Goal: Transaction & Acquisition: Purchase product/service

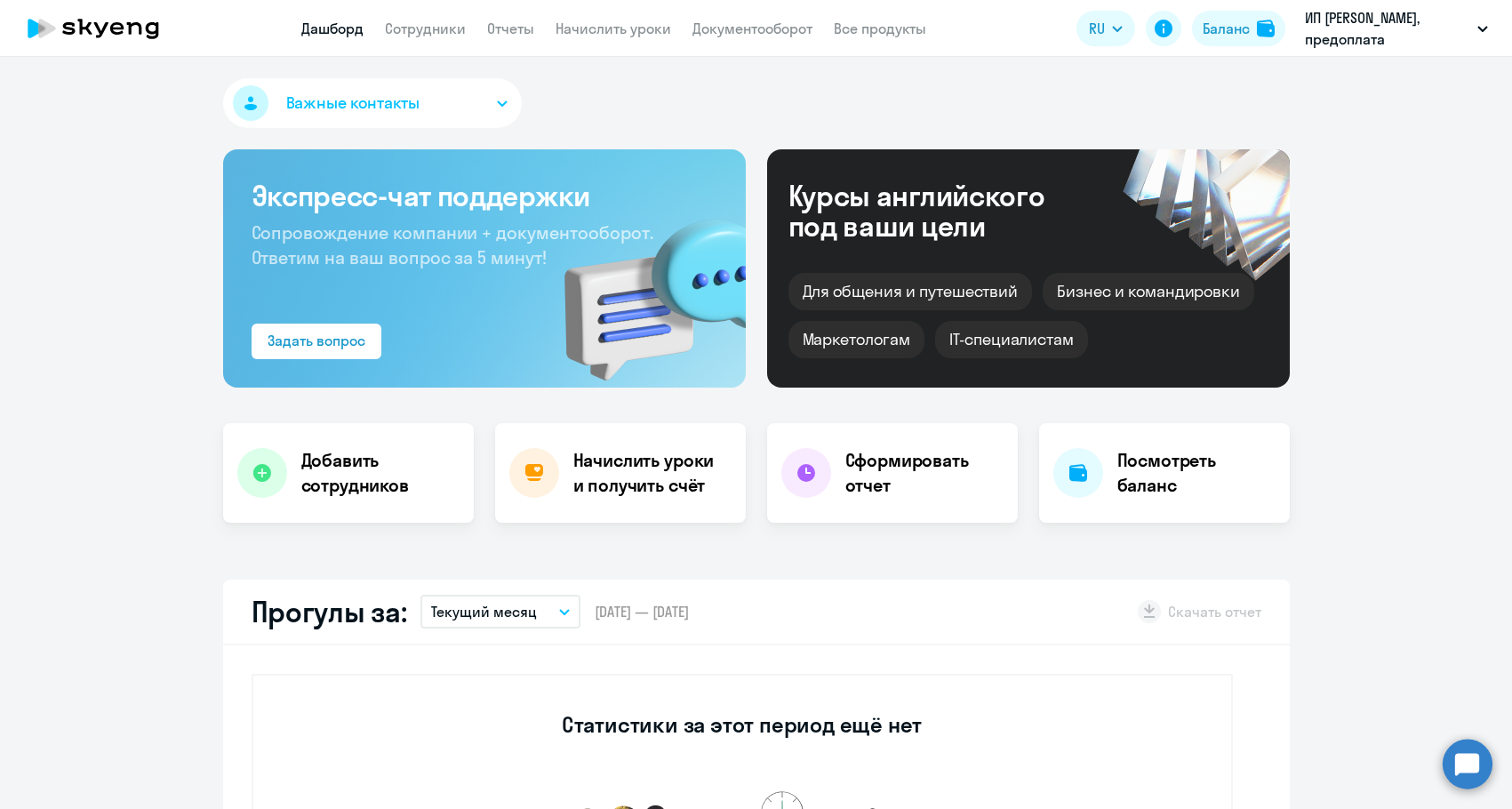
select select "30"
click at [1254, 32] on button "Баланс" at bounding box center [1239, 28] width 94 height 35
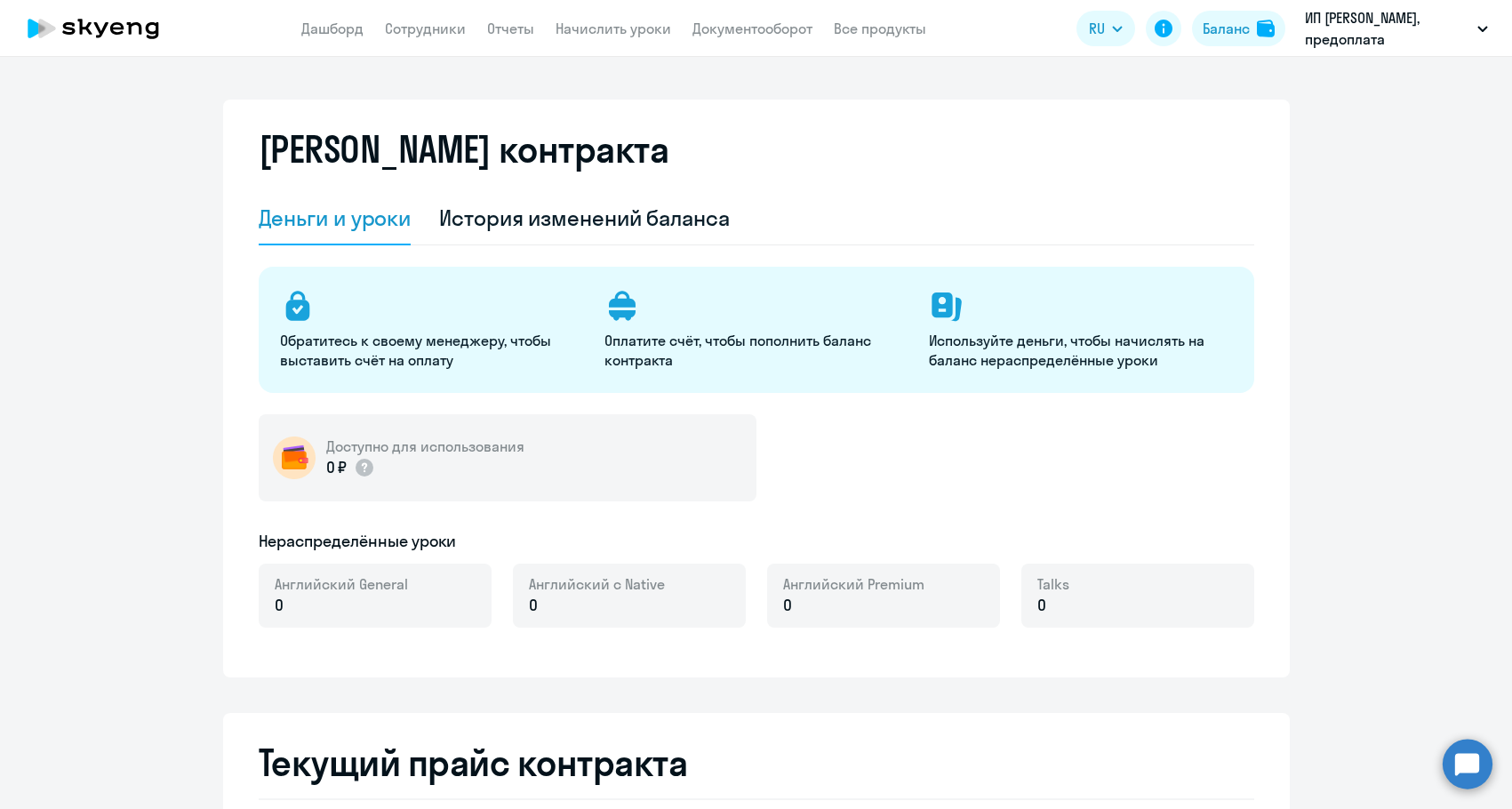
select select "english_adult_not_native_speaker"
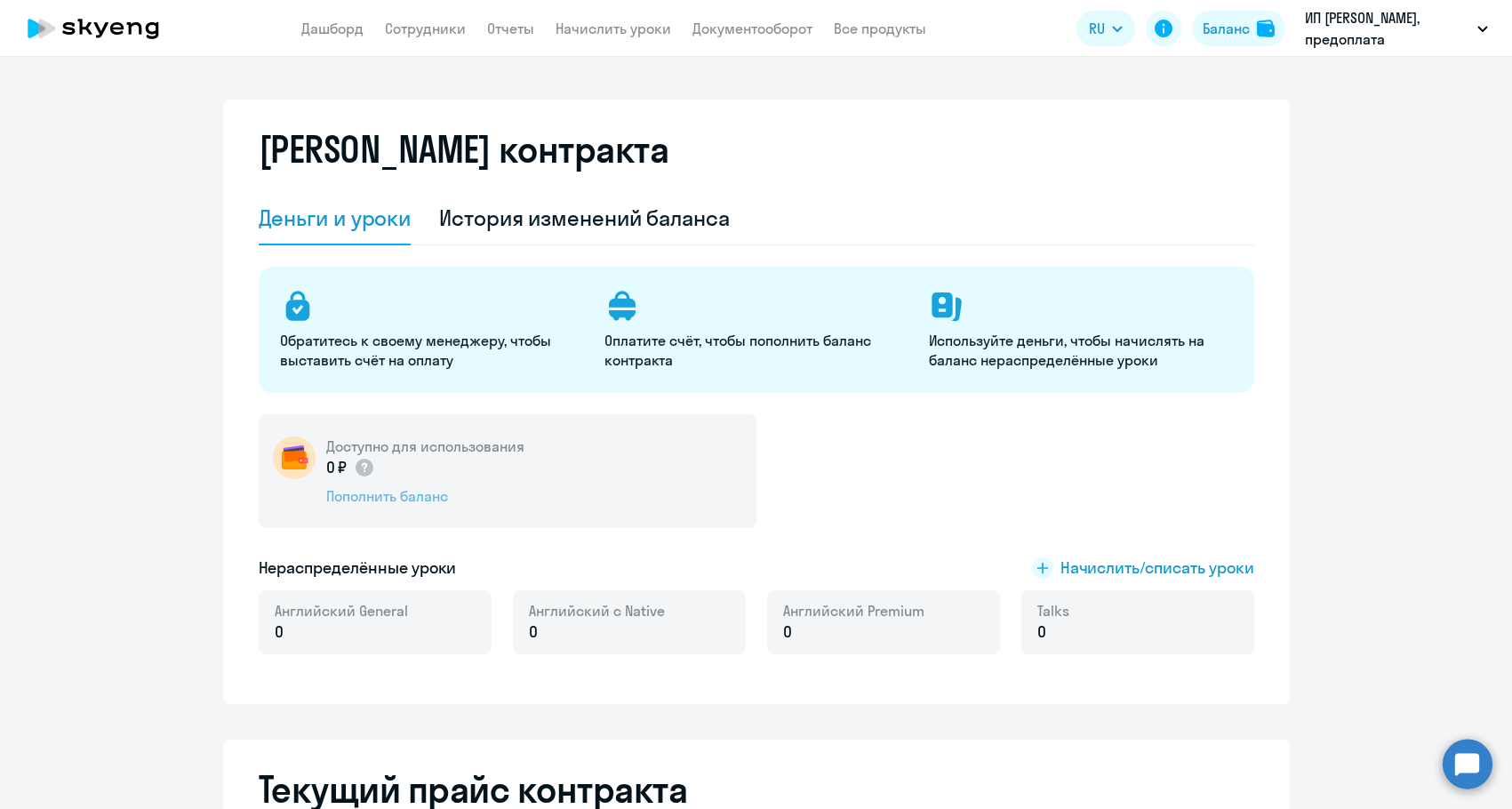
click at [333, 494] on div "Пополнить баланс" at bounding box center [426, 496] width 199 height 19
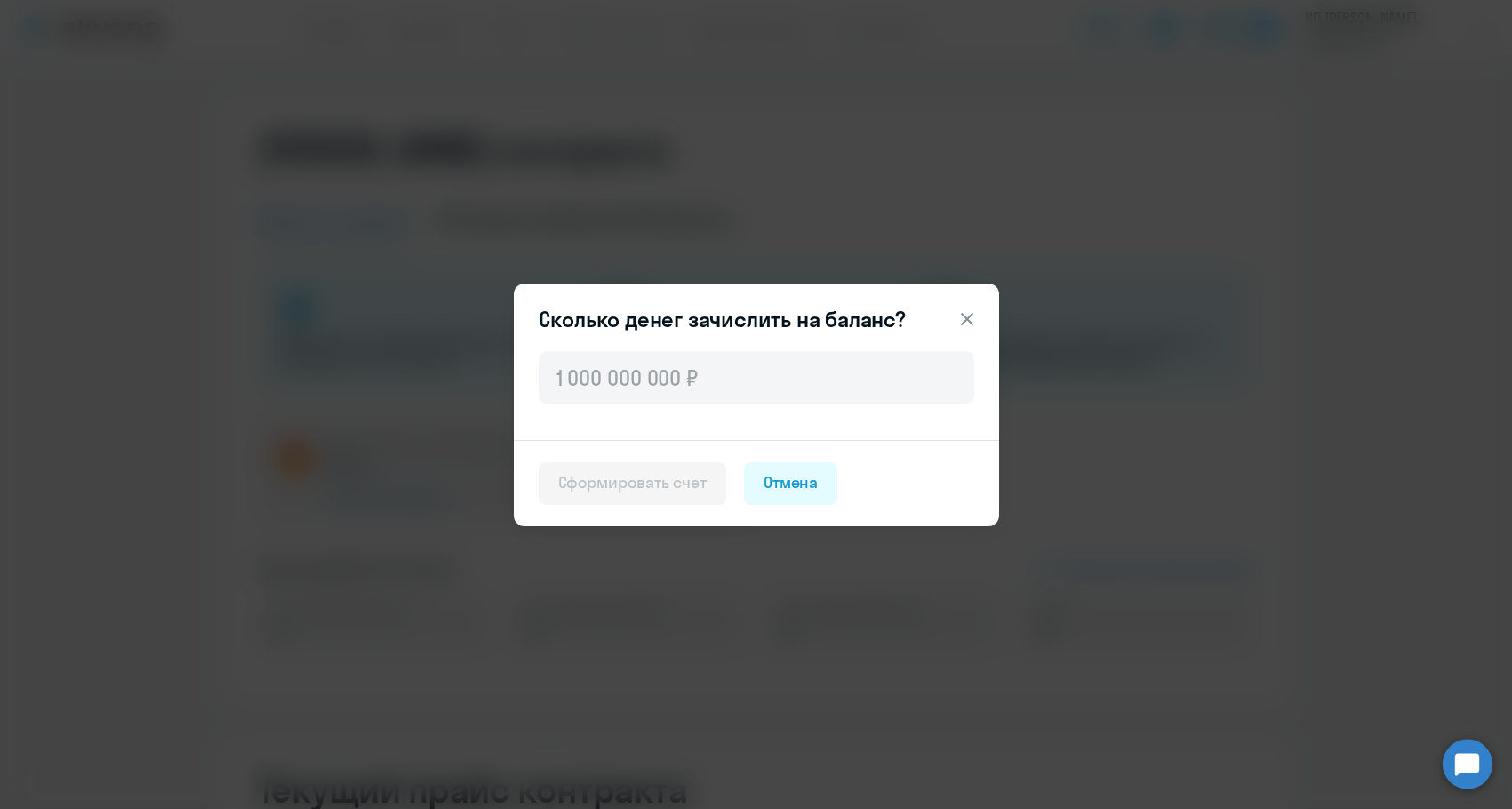
click at [813, 339] on div "Сколько денег зачислить на баланс? Сформировать счет Отмена" at bounding box center [756, 405] width 485 height 243
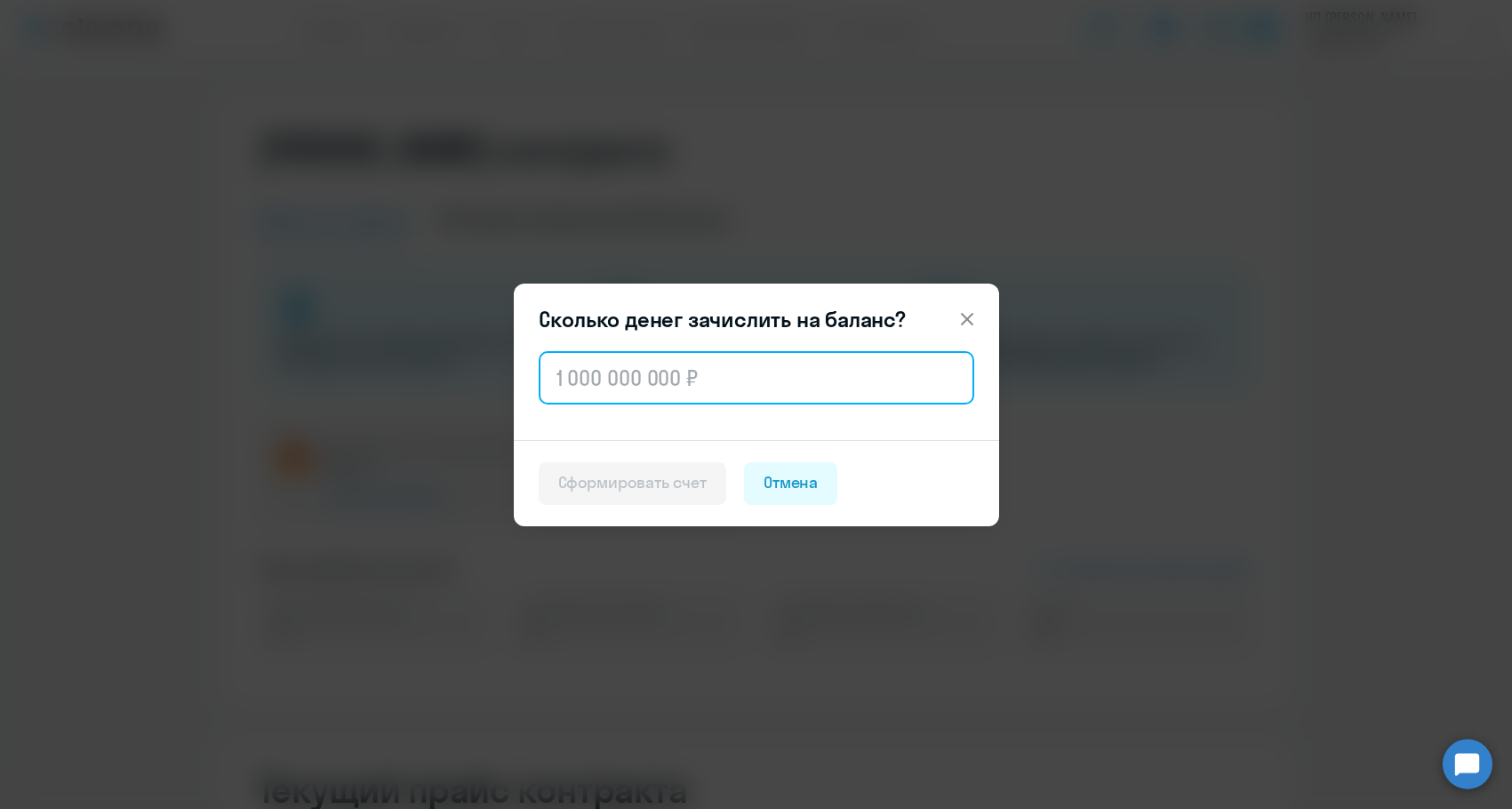
click at [794, 369] on input "text" at bounding box center [756, 378] width 436 height 53
paste input "63 088"
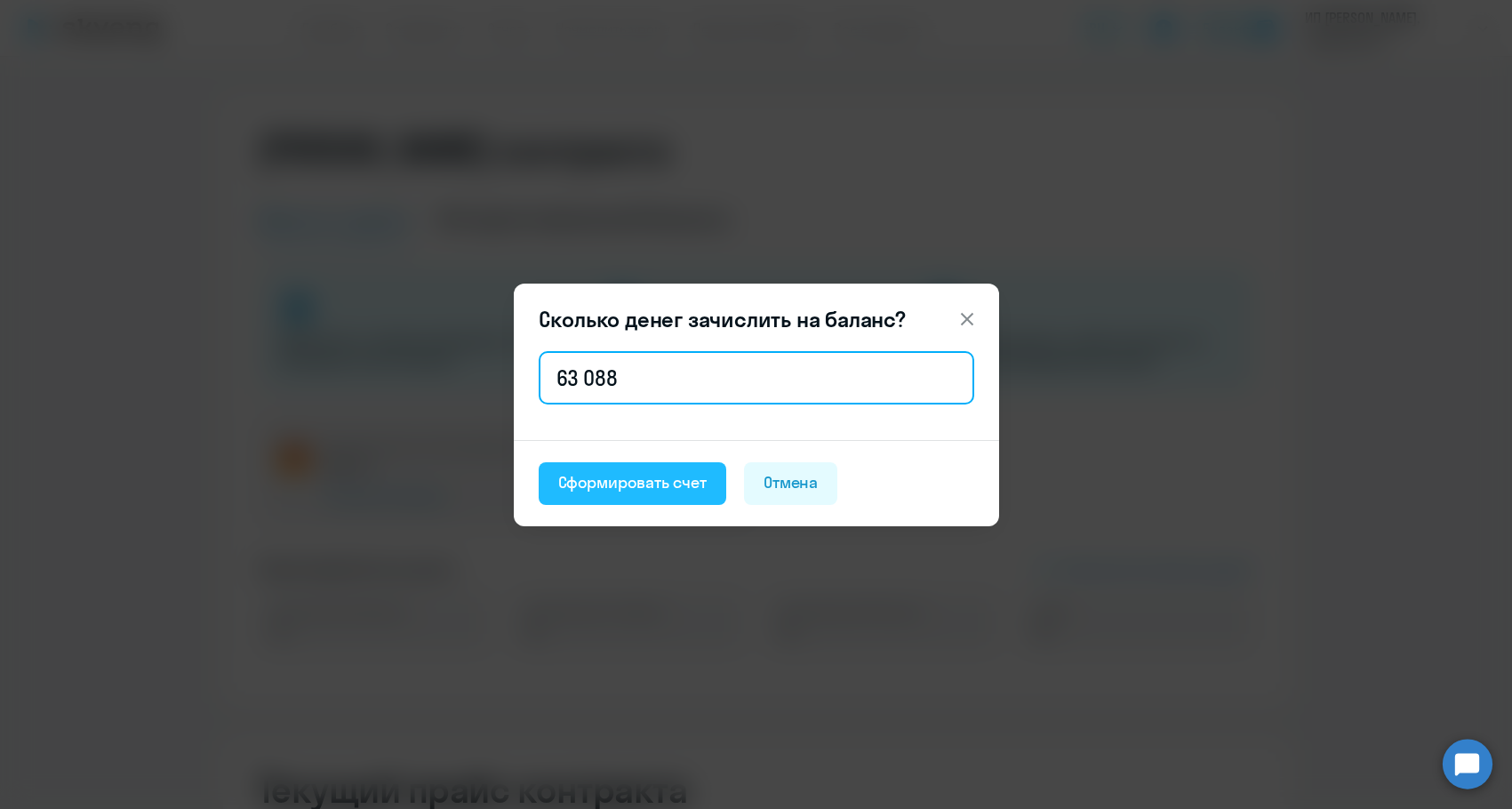
type input "63 088"
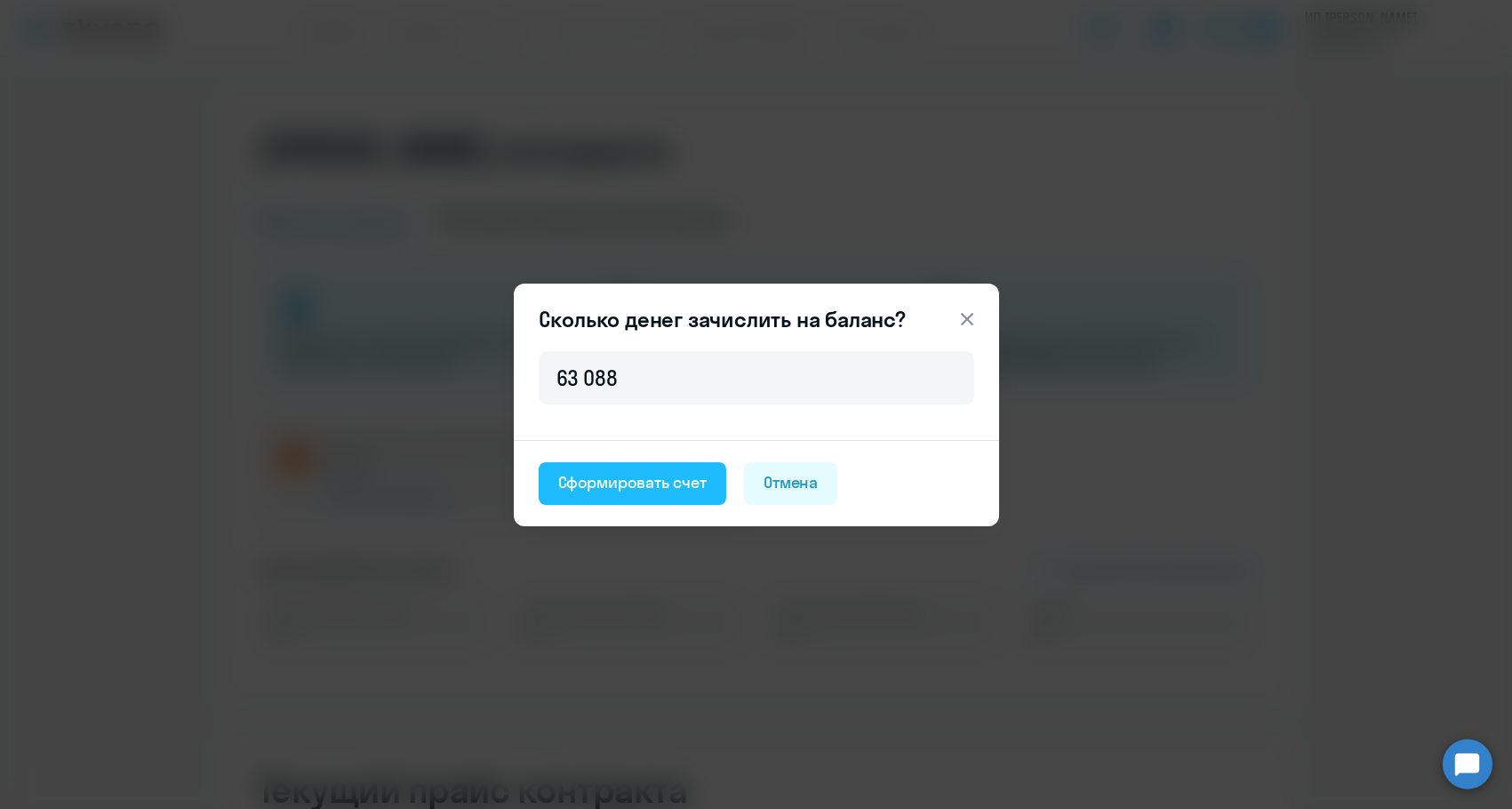
click at [613, 483] on div "Сформировать счет" at bounding box center [632, 482] width 148 height 23
